Goal: Task Accomplishment & Management: Use online tool/utility

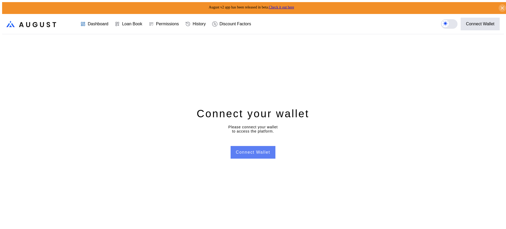
click at [268, 149] on button "Connect Wallet" at bounding box center [253, 152] width 45 height 13
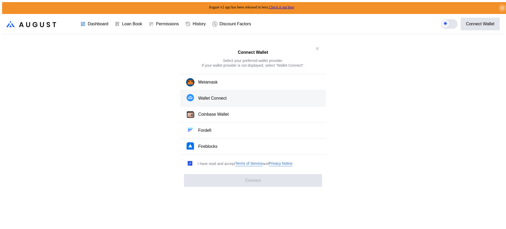
click at [272, 99] on button "Wallet Connect" at bounding box center [253, 98] width 146 height 16
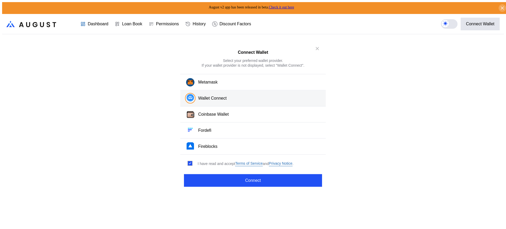
click at [269, 98] on button "Wallet Connect" at bounding box center [253, 98] width 146 height 16
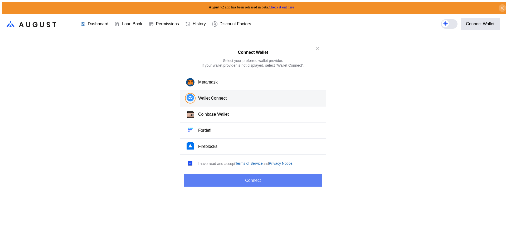
click at [269, 178] on button "Connect" at bounding box center [253, 180] width 138 height 13
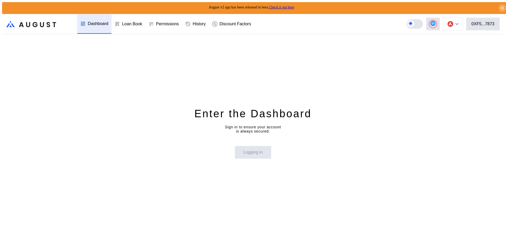
click at [455, 18] on button at bounding box center [453, 24] width 20 height 13
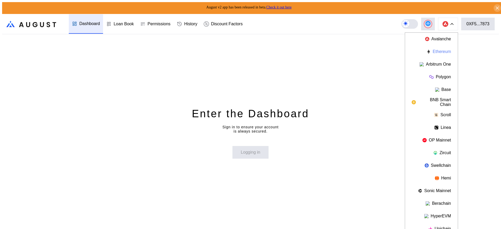
click at [451, 51] on button "Ethereum" at bounding box center [431, 51] width 53 height 13
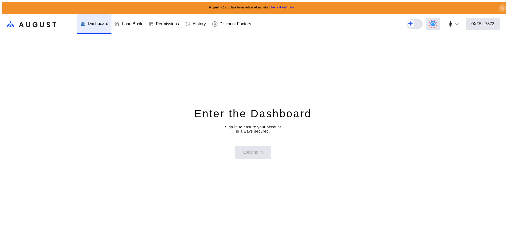
click at [458, 47] on div "Enter the Dashboard Sign in to ensure your account is always secured. Logging in" at bounding box center [253, 132] width 502 height 197
